Goal: Task Accomplishment & Management: Use online tool/utility

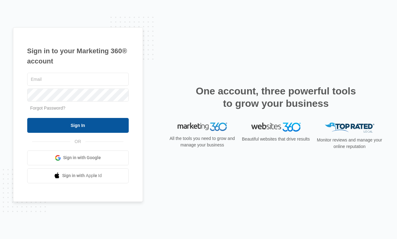
type input "[EMAIL_ADDRESS][DOMAIN_NAME]"
click at [97, 125] on input "Sign In" at bounding box center [77, 125] width 101 height 15
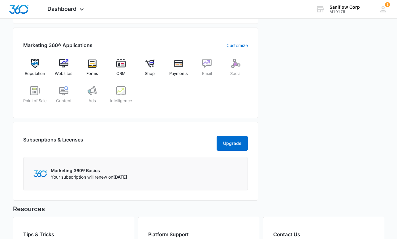
scroll to position [202, 0]
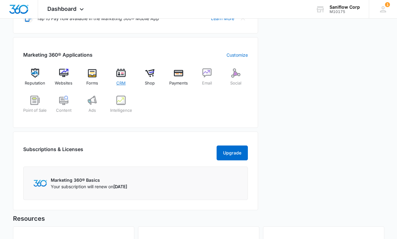
click at [124, 79] on div "CRM" at bounding box center [121, 79] width 24 height 22
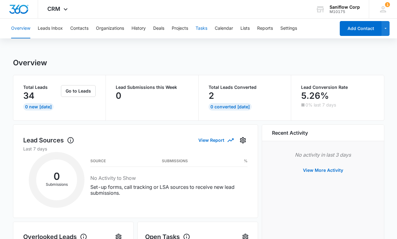
click at [201, 30] on button "Tasks" at bounding box center [201, 29] width 12 height 20
